Goal: Task Accomplishment & Management: Manage account settings

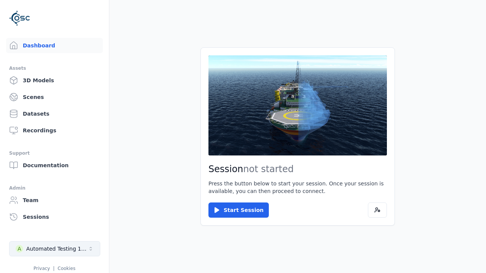
click at [55, 249] on div "Automated Testing 1 - Playwright" at bounding box center [56, 249] width 61 height 8
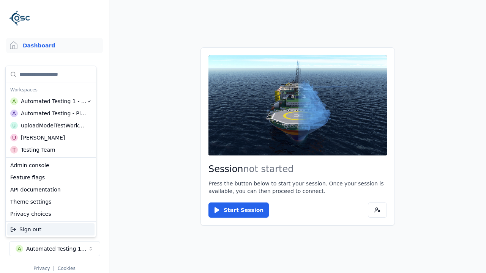
click at [51, 113] on div "Automated Testing - Playwright" at bounding box center [54, 114] width 66 height 8
click at [243, 137] on html "Support Dashboard Assets 3D Models Scenes Datasets Recordings Support Documenta…" at bounding box center [243, 136] width 486 height 273
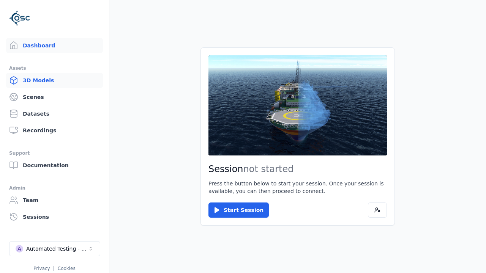
click at [54, 80] on link "3D Models" at bounding box center [54, 80] width 97 height 15
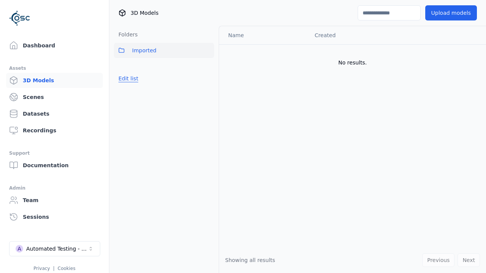
click at [128, 79] on button "Edit list" at bounding box center [128, 79] width 29 height 14
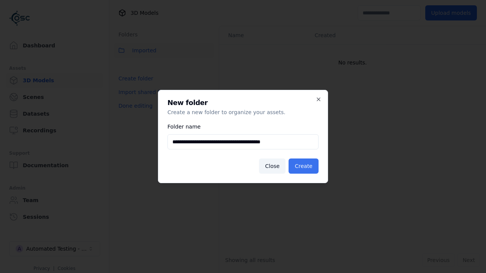
type input "**********"
click at [303, 166] on button "Create" at bounding box center [303, 166] width 30 height 15
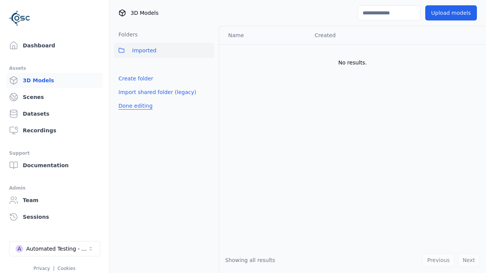
click at [135, 106] on button "Done editing" at bounding box center [135, 106] width 43 height 14
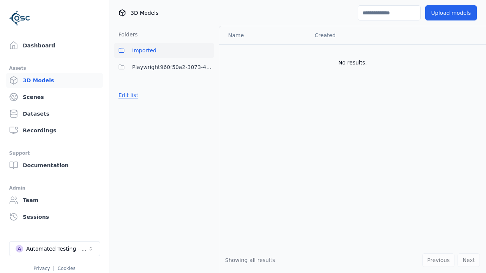
click at [128, 95] on button "Edit list" at bounding box center [128, 95] width 29 height 14
click at [208, 67] on html "Support Dashboard Assets 3D Models Scenes Datasets Recordings Support Documenta…" at bounding box center [243, 136] width 486 height 273
click at [208, 107] on div "Rename" at bounding box center [207, 107] width 51 height 12
